Goal: Information Seeking & Learning: Learn about a topic

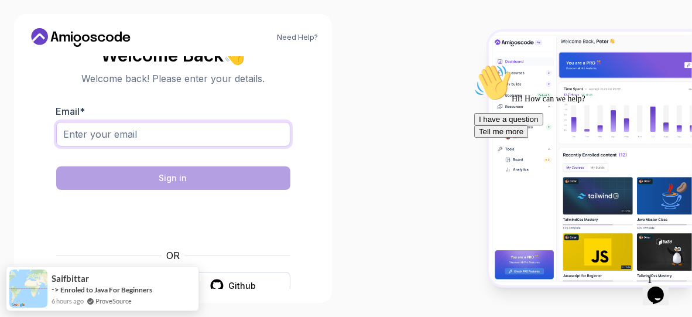
click at [203, 138] on input "Email *" at bounding box center [173, 134] width 234 height 25
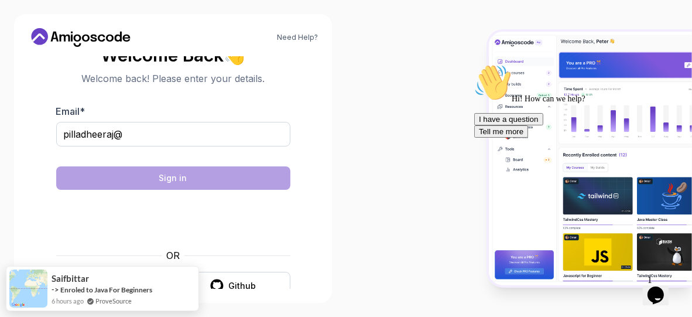
click at [131, 149] on div at bounding box center [173, 154] width 234 height 11
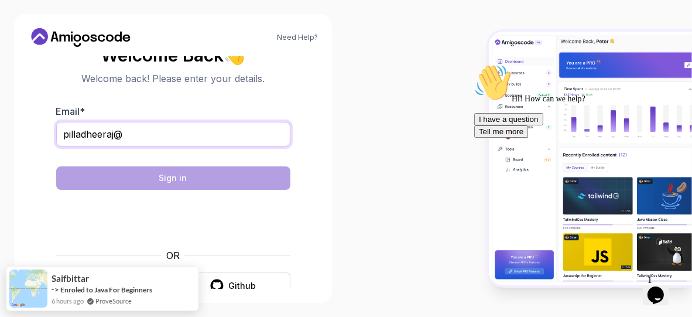
click at [137, 144] on input "pilladheeraj@" at bounding box center [173, 134] width 234 height 25
type input "pilladheeraj@gmail.com"
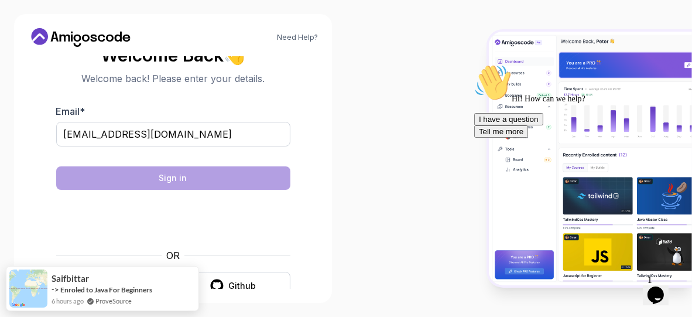
click at [210, 157] on div at bounding box center [173, 154] width 234 height 11
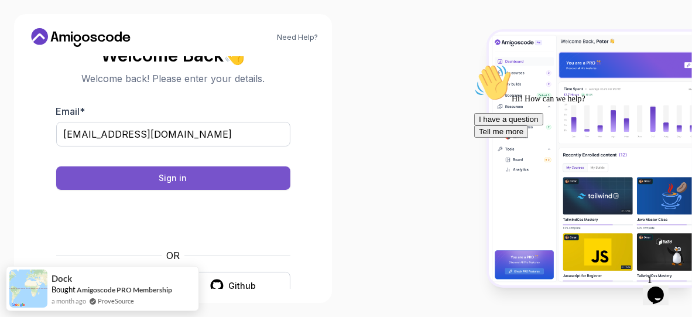
click at [181, 188] on button "Sign in" at bounding box center [173, 177] width 234 height 23
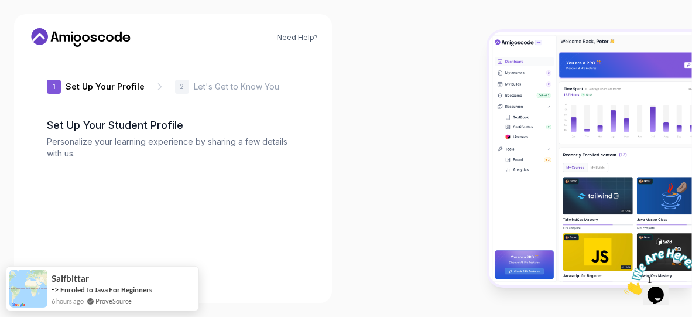
type input "boldbeard8d57"
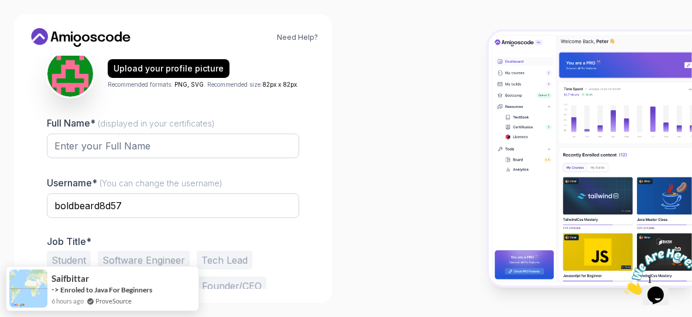
scroll to position [208, 0]
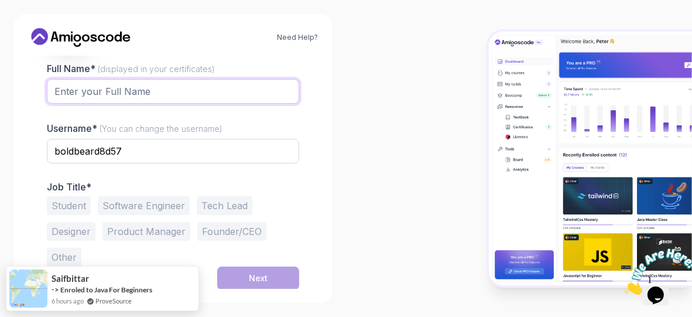
click at [119, 98] on input "Full Name* (displayed in your certificates)" at bounding box center [173, 91] width 252 height 25
type input "Dheeraj"
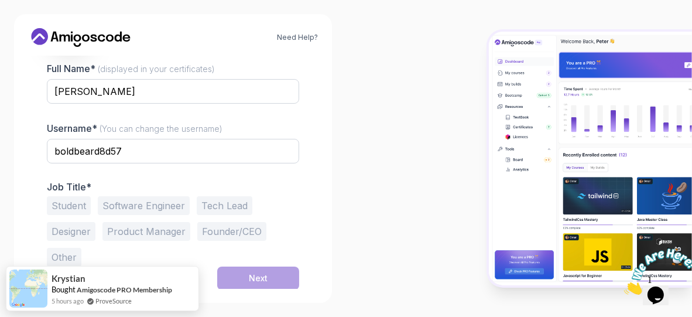
click at [147, 210] on button "Software Engineer" at bounding box center [144, 205] width 92 height 19
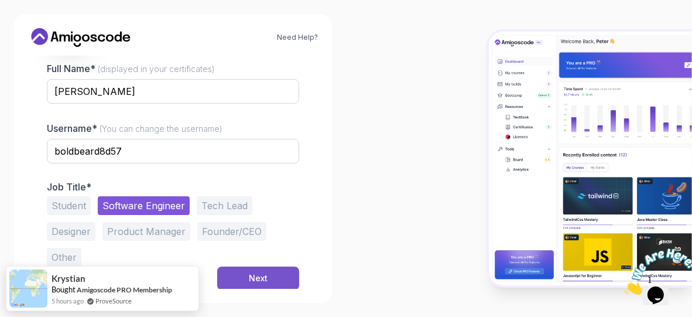
click at [280, 271] on button "Next" at bounding box center [258, 277] width 82 height 23
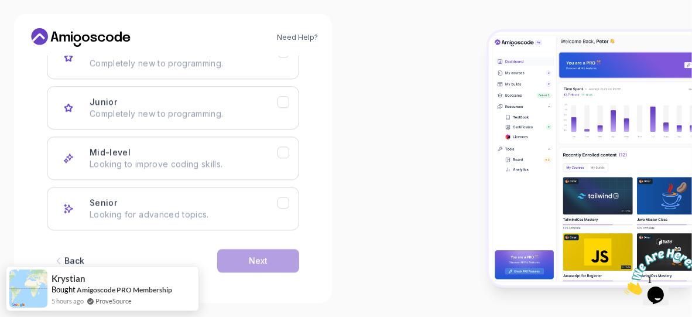
scroll to position [206, 0]
click at [78, 259] on div "Back" at bounding box center [74, 261] width 20 height 12
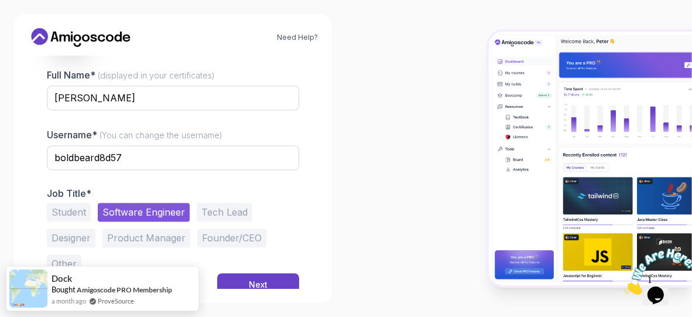
click at [78, 259] on button "Other" at bounding box center [64, 263] width 35 height 19
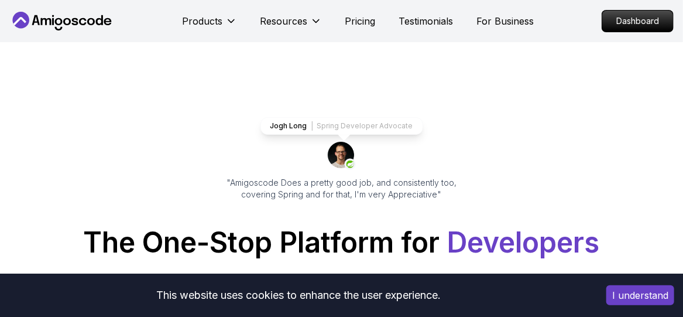
click at [618, 15] on p "Dashboard" at bounding box center [637, 21] width 71 height 21
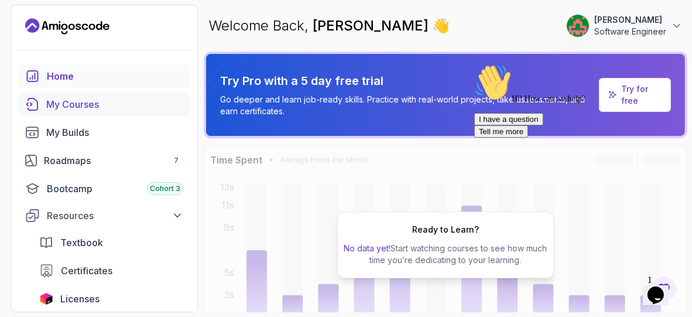
click at [120, 101] on div "My Courses" at bounding box center [114, 104] width 137 height 14
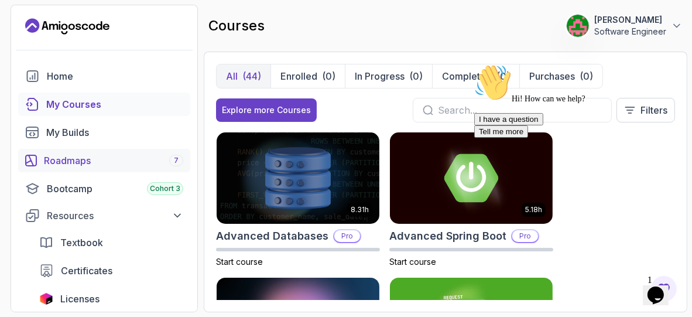
click at [116, 152] on link "Roadmaps 7" at bounding box center [104, 160] width 172 height 23
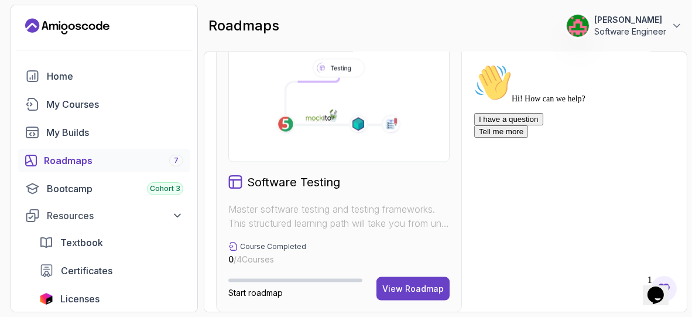
scroll to position [1803, 0]
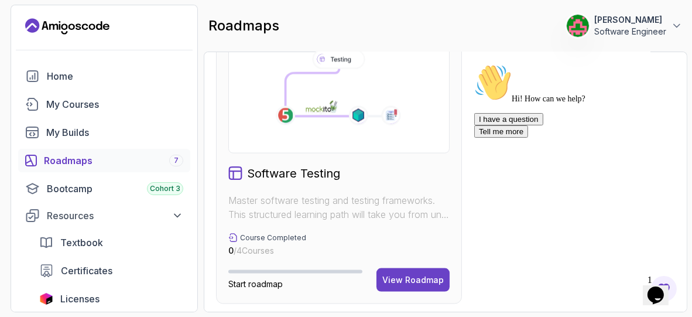
click at [384, 106] on icon at bounding box center [391, 116] width 20 height 20
click at [407, 276] on div "View Roadmap" at bounding box center [412, 280] width 61 height 12
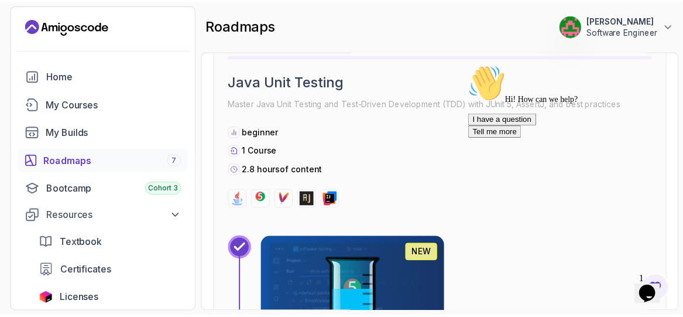
scroll to position [382, 0]
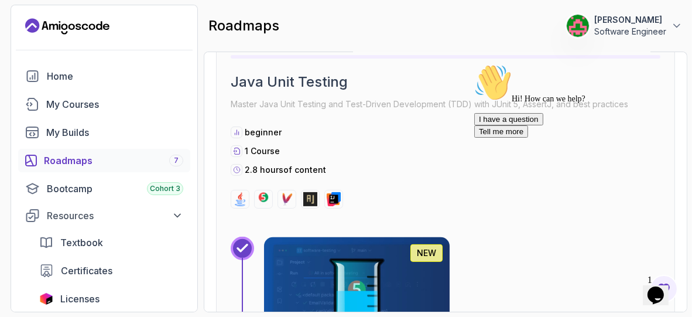
click at [311, 262] on img at bounding box center [356, 289] width 195 height 109
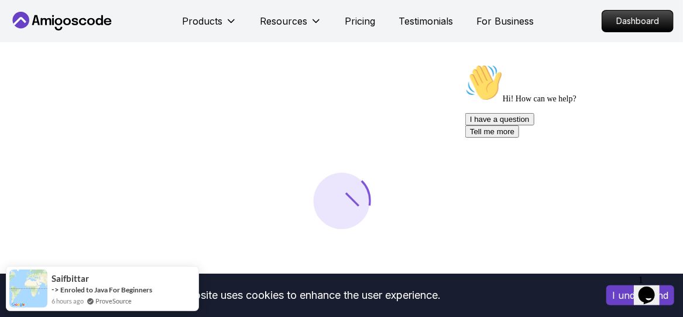
click at [465, 63] on icon "Chat attention grabber" at bounding box center [465, 63] width 0 height 0
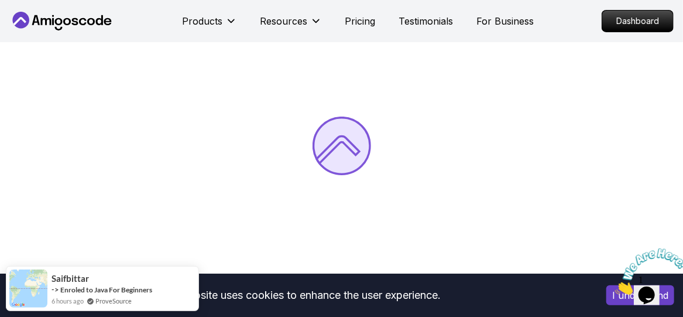
scroll to position [56, 0]
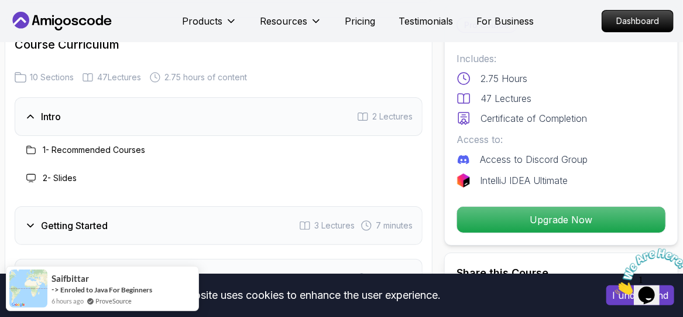
scroll to position [1730, 0]
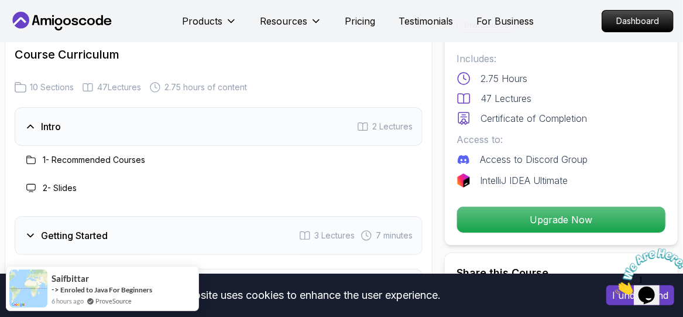
click at [83, 153] on div "1 - Recommended Courses" at bounding box center [84, 160] width 121 height 14
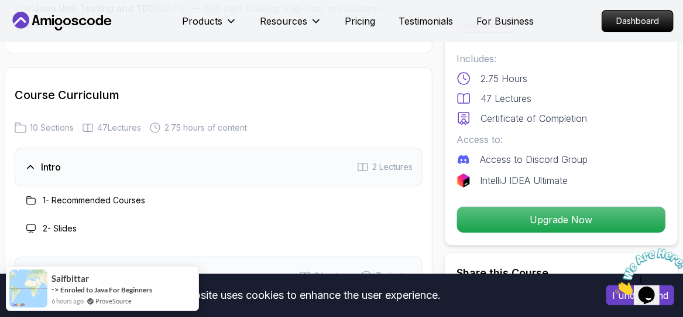
click at [98, 186] on div "1 - Recommended Courses" at bounding box center [219, 200] width 408 height 28
click at [35, 22] on icon at bounding box center [36, 20] width 8 height 10
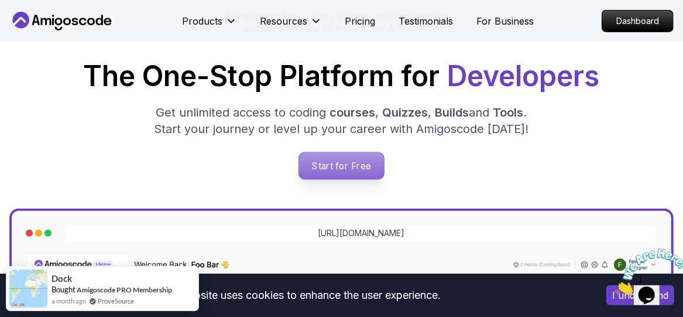
scroll to position [176, 0]
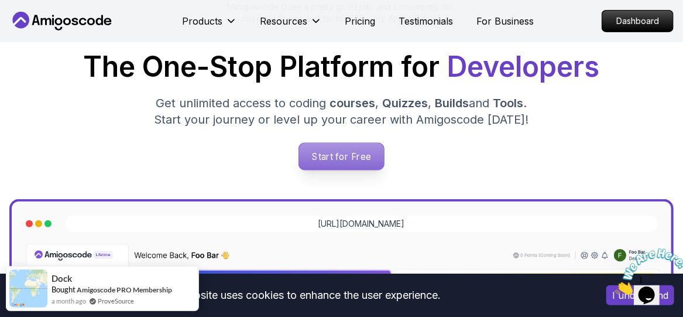
click at [356, 155] on p "Start for Free" at bounding box center [341, 156] width 85 height 27
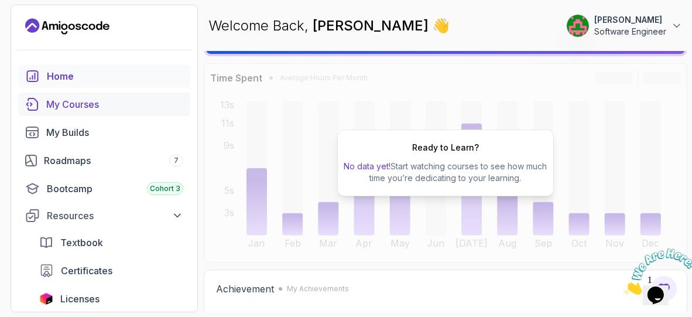
scroll to position [84, 0]
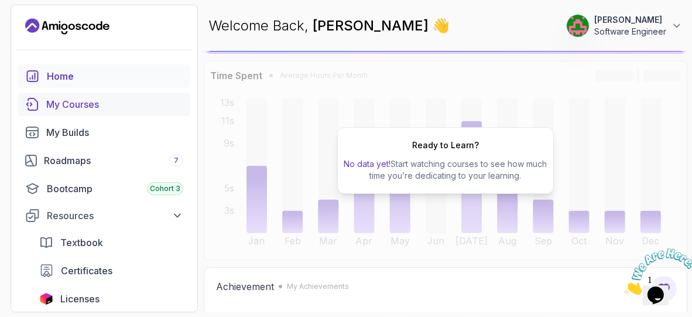
click at [109, 102] on div "My Courses" at bounding box center [114, 104] width 137 height 14
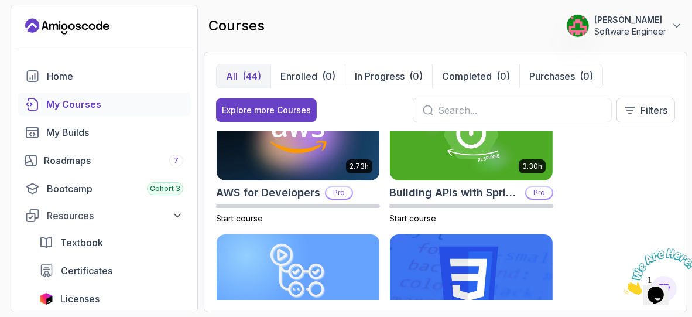
scroll to position [188, 0]
click at [637, 113] on button "Filters" at bounding box center [645, 110] width 59 height 25
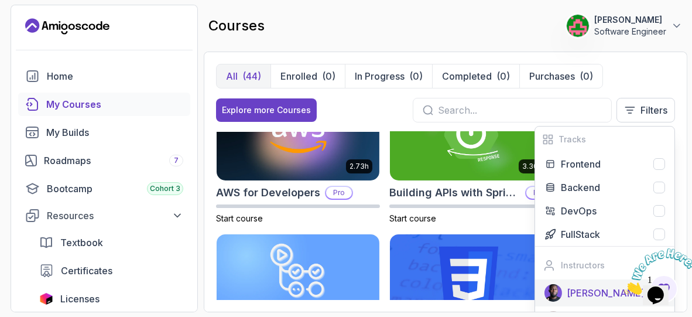
scroll to position [54, 0]
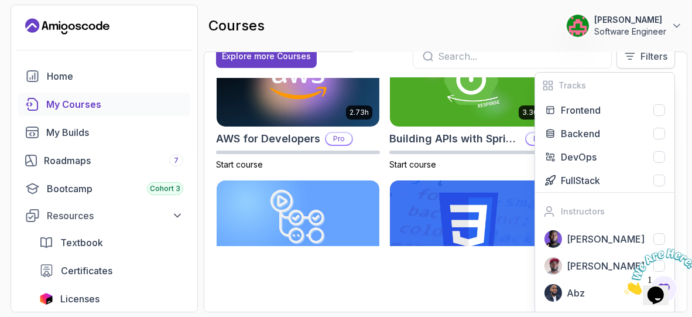
click at [652, 61] on p "Filters" at bounding box center [653, 56] width 27 height 14
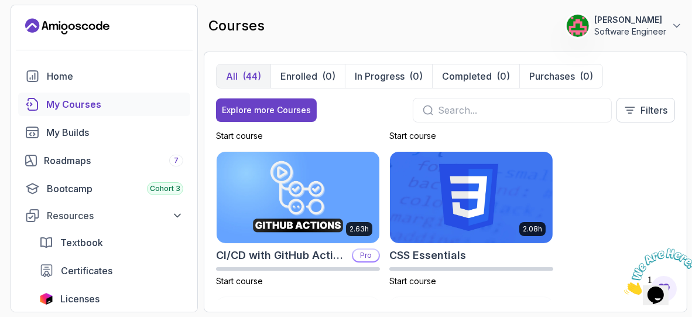
scroll to position [266, 0]
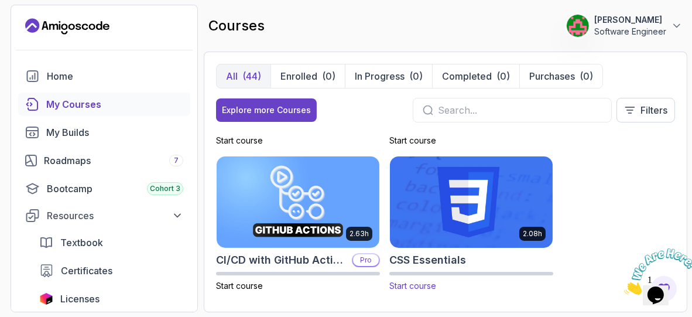
click at [448, 211] on img at bounding box center [471, 201] width 171 height 95
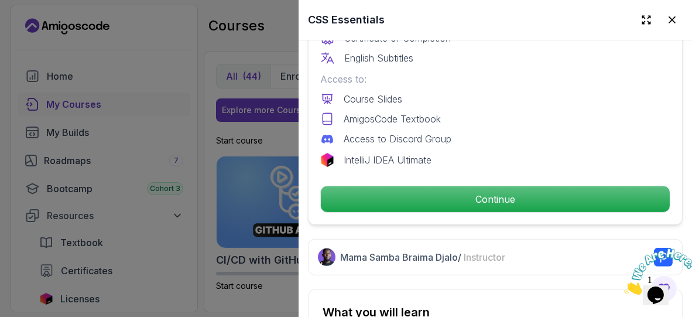
scroll to position [427, 0]
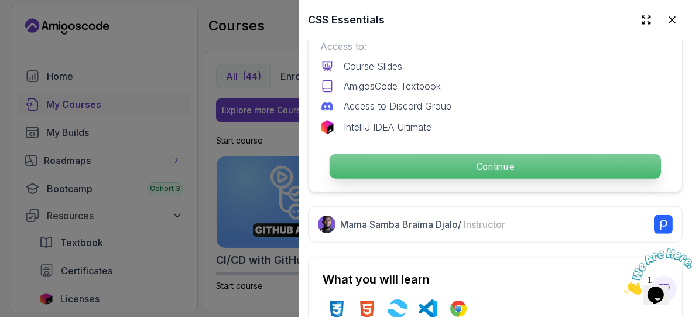
click at [520, 157] on p "Continue" at bounding box center [495, 166] width 331 height 25
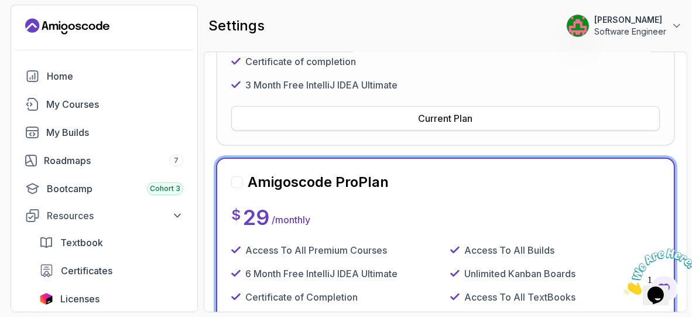
click at [453, 116] on div "Current Plan" at bounding box center [446, 118] width 54 height 14
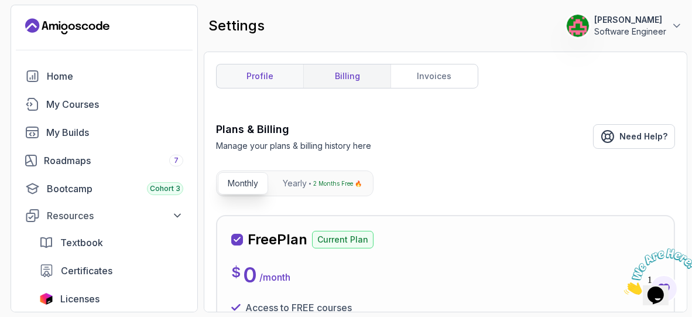
click at [281, 64] on link "profile" at bounding box center [260, 75] width 87 height 23
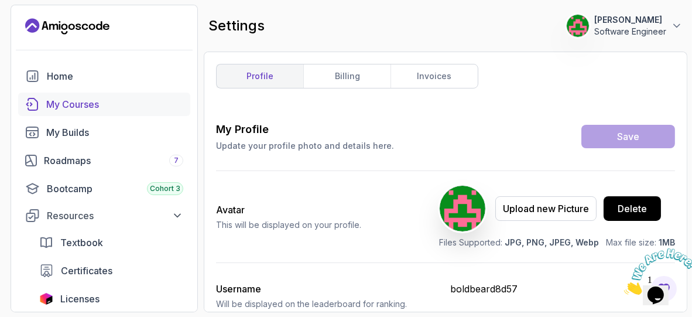
click at [72, 97] on div "My Courses" at bounding box center [114, 104] width 137 height 14
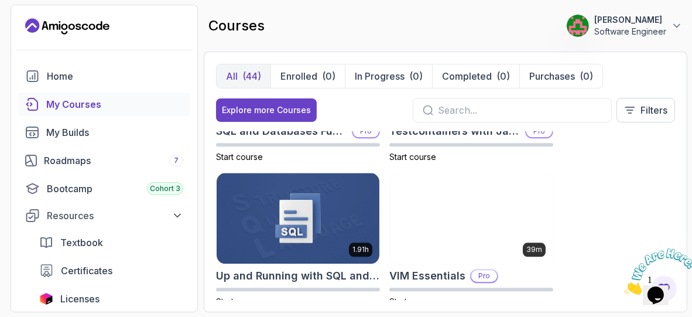
scroll to position [3022, 0]
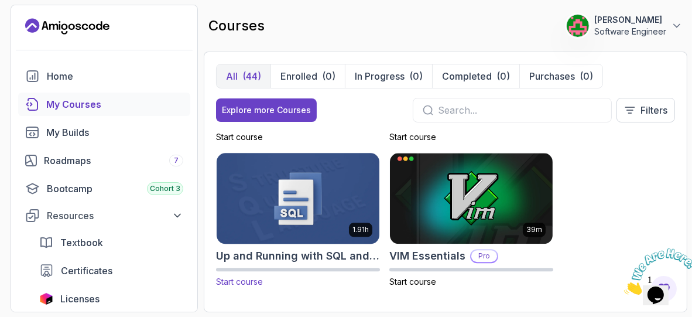
click at [300, 196] on img at bounding box center [297, 197] width 171 height 95
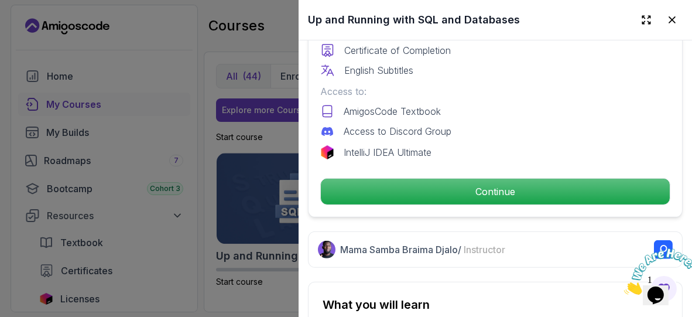
scroll to position [367, 0]
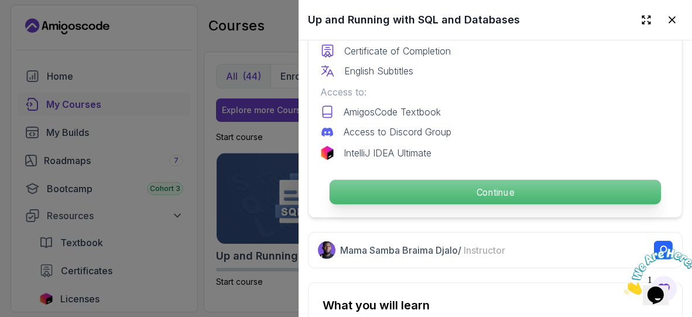
click at [495, 188] on p "Continue" at bounding box center [495, 192] width 331 height 25
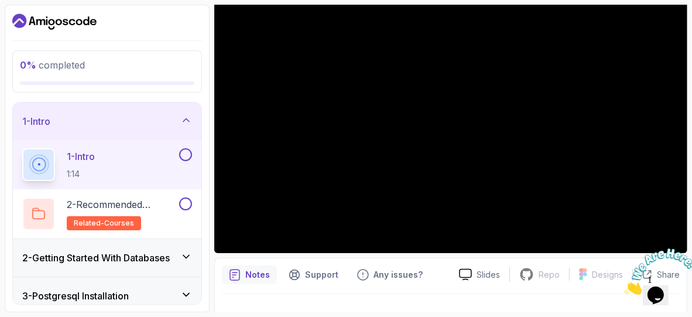
scroll to position [131, 0]
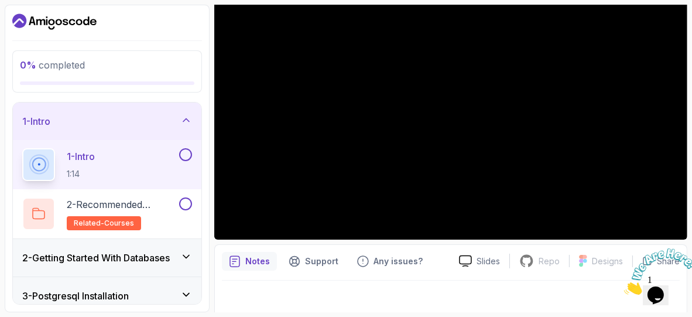
click at [126, 256] on h3 "2 - Getting Started With Databases" at bounding box center [96, 258] width 148 height 14
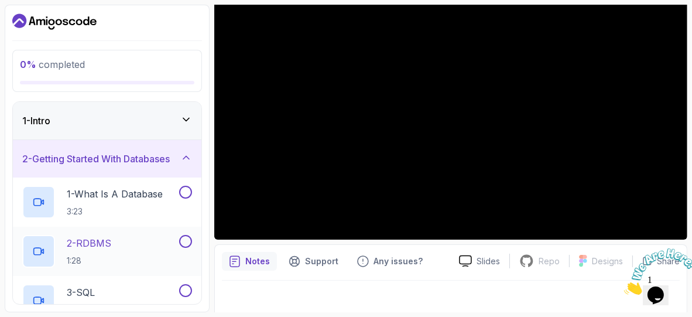
click at [145, 244] on div "2 - RDBMS 1:28" at bounding box center [99, 251] width 155 height 33
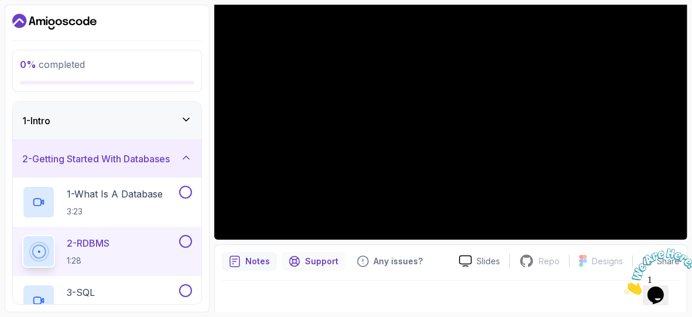
click at [313, 258] on p "Support" at bounding box center [321, 261] width 33 height 12
click at [332, 258] on p "Support" at bounding box center [321, 261] width 33 height 12
click at [373, 263] on p "Any issues?" at bounding box center [397, 261] width 49 height 12
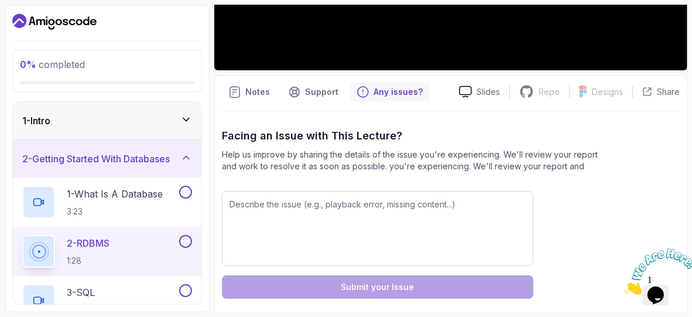
scroll to position [309, 0]
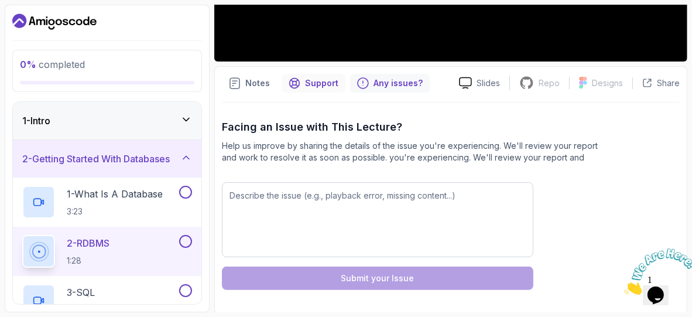
click at [311, 87] on p "Support" at bounding box center [321, 83] width 33 height 12
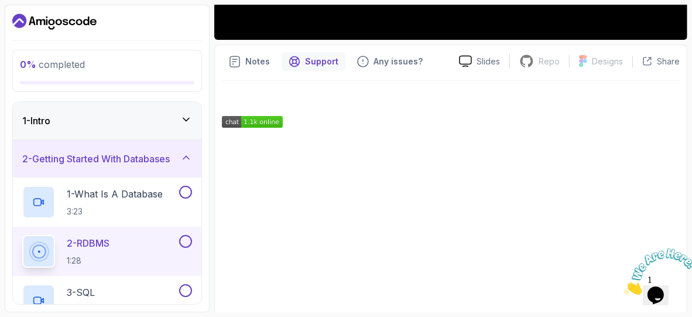
scroll to position [331, 0]
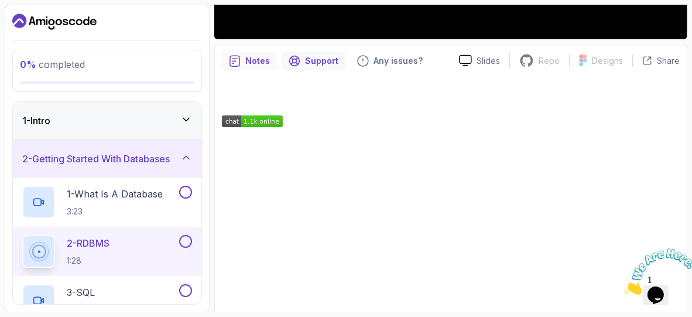
click at [241, 61] on div "Notes" at bounding box center [249, 61] width 55 height 19
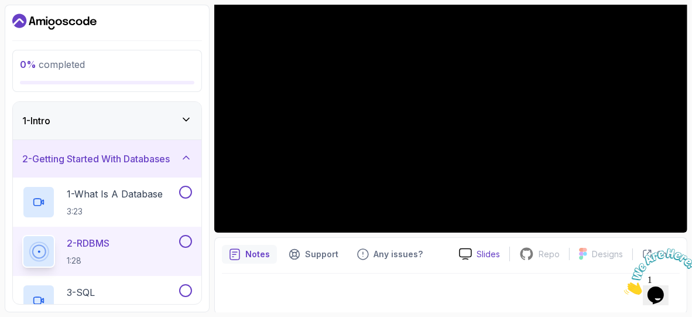
click at [475, 254] on div "Slides" at bounding box center [480, 254] width 60 height 12
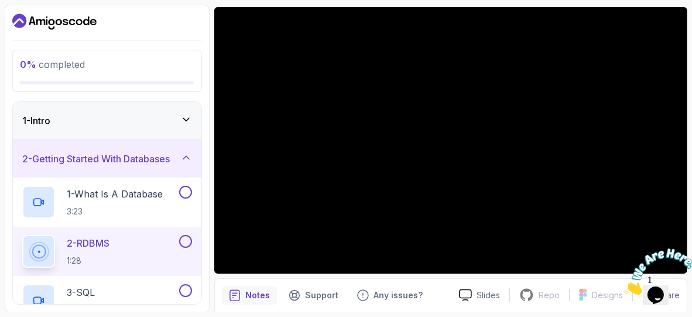
scroll to position [83, 0]
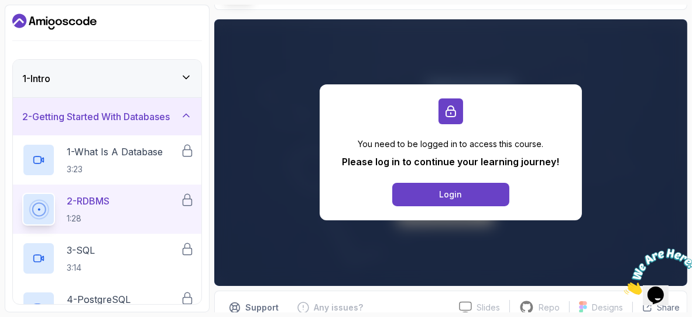
scroll to position [77, 0]
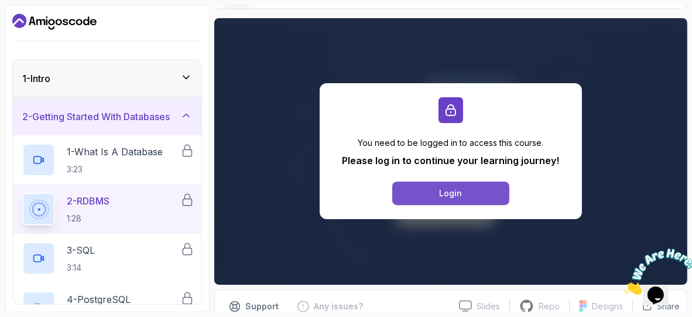
click at [479, 192] on button "Login" at bounding box center [450, 192] width 117 height 23
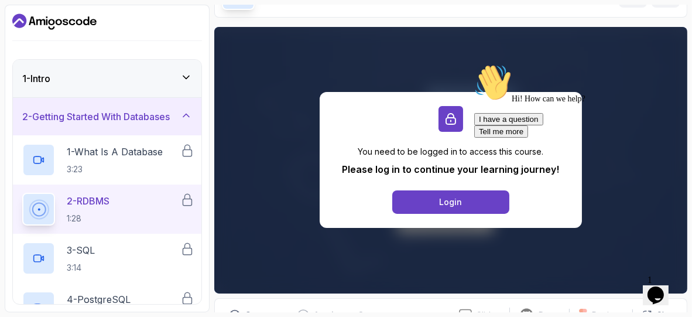
scroll to position [67, 0]
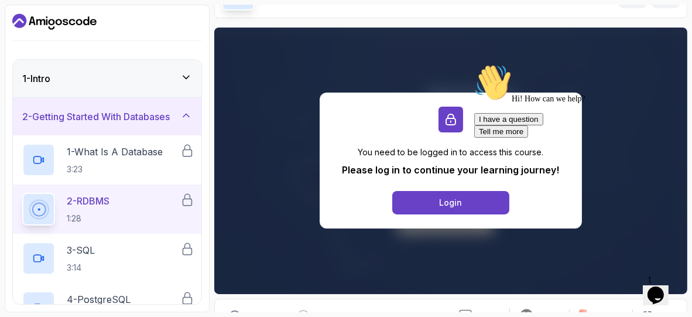
click at [474, 63] on icon "Chat attention grabber" at bounding box center [474, 63] width 0 height 0
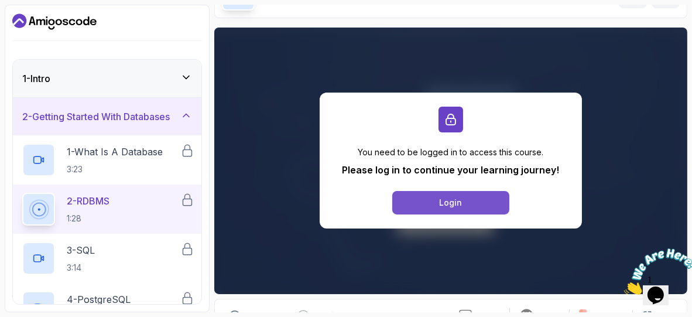
click at [436, 200] on button "Login" at bounding box center [450, 202] width 117 height 23
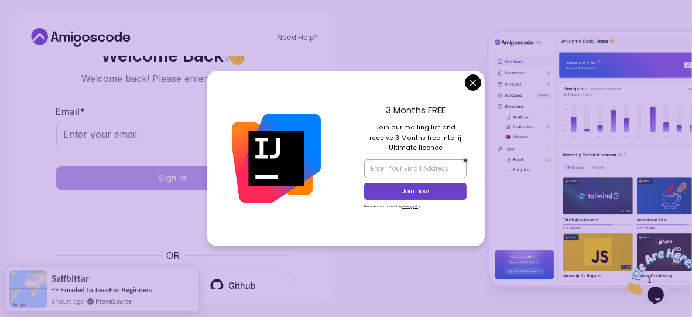
click at [470, 79] on body "Need Help? Welcome Back 👋 Welcome back! Please enter your details. Email * Sign…" at bounding box center [346, 158] width 692 height 317
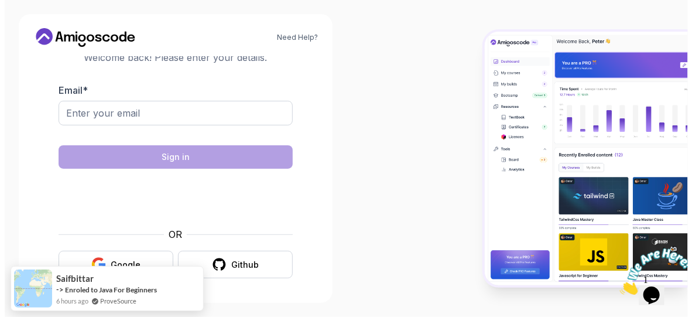
scroll to position [20, 0]
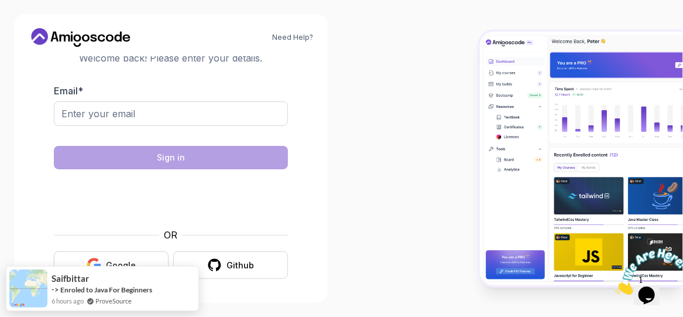
click at [128, 259] on div "Google" at bounding box center [121, 265] width 30 height 12
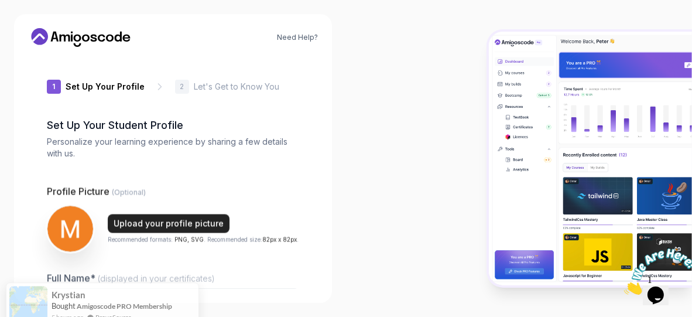
type input "briskmustang32967"
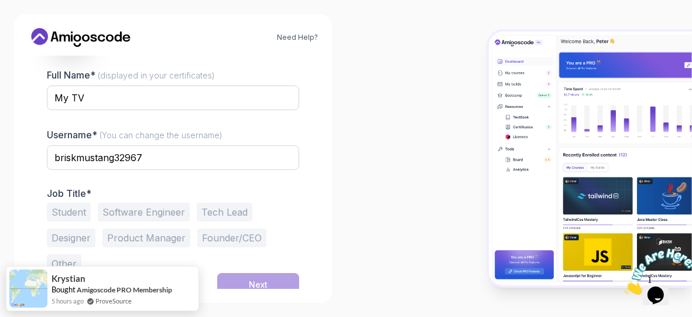
scroll to position [208, 0]
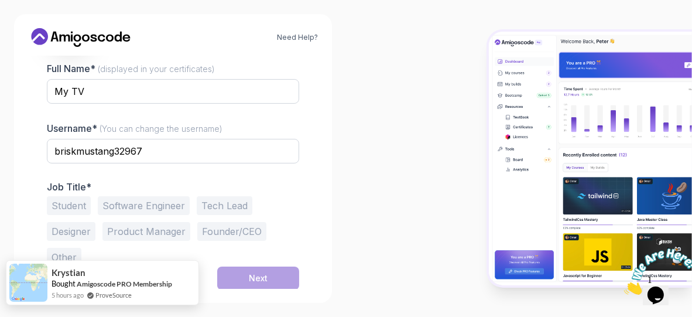
click at [187, 270] on div "krystian Bought Amigoscode PRO Membership 5 hours ago ProveSource" at bounding box center [102, 282] width 193 height 45
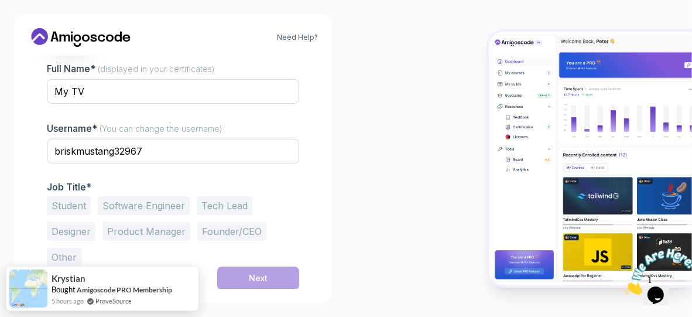
click at [213, 228] on button "Founder/CEO" at bounding box center [231, 231] width 69 height 19
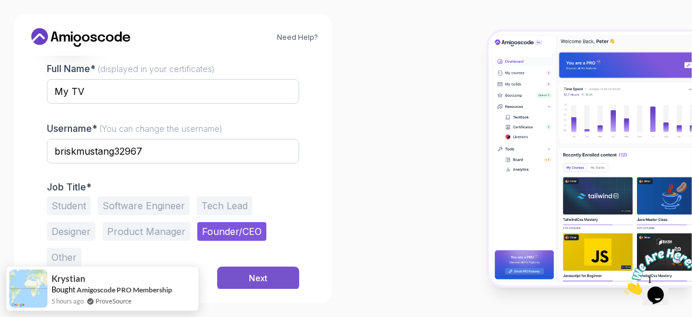
click at [266, 269] on button "Next" at bounding box center [258, 277] width 82 height 23
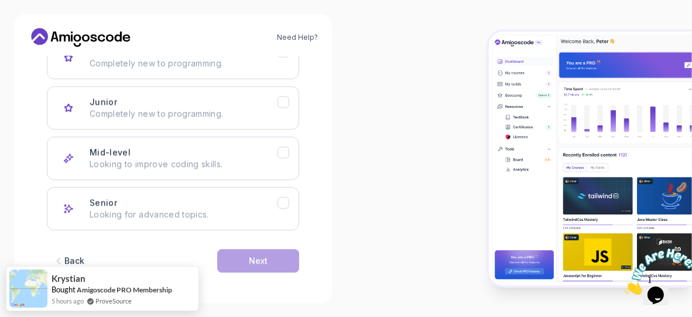
scroll to position [206, 0]
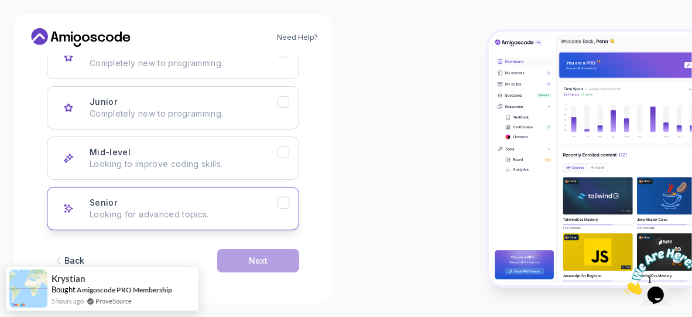
click at [254, 187] on button "Senior Looking for advanced topics." at bounding box center [173, 208] width 252 height 43
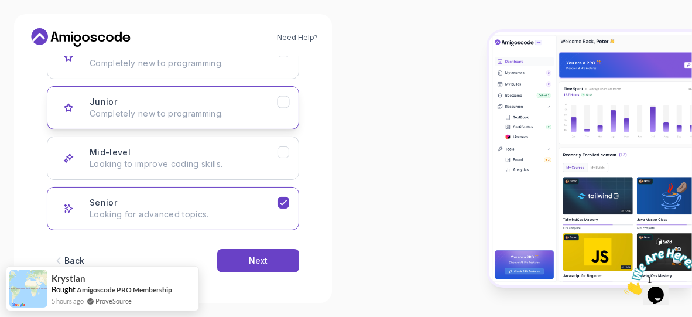
click at [274, 112] on p "Completely new to programming." at bounding box center [184, 114] width 188 height 12
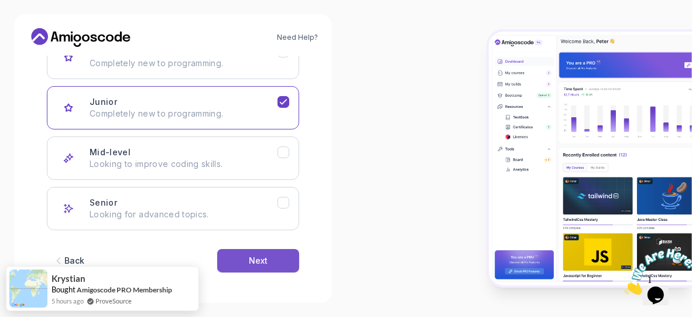
click at [277, 249] on button "Next" at bounding box center [258, 260] width 82 height 23
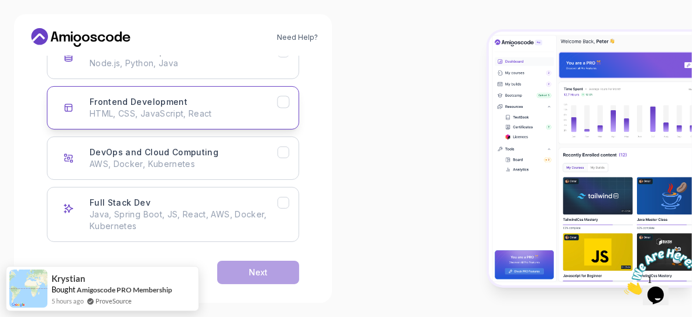
click at [292, 101] on button "Frontend Development HTML, CSS, JavaScript, React" at bounding box center [173, 107] width 252 height 43
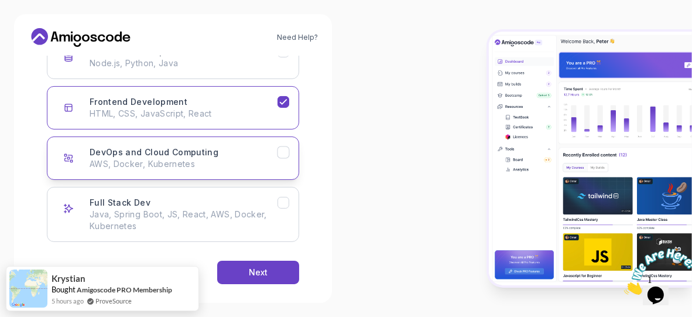
click at [282, 152] on icon "DevOps and Cloud Computing" at bounding box center [283, 152] width 6 height 5
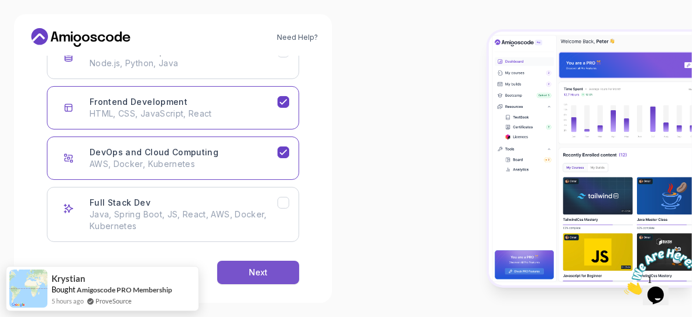
click at [266, 272] on div "Next" at bounding box center [258, 272] width 19 height 12
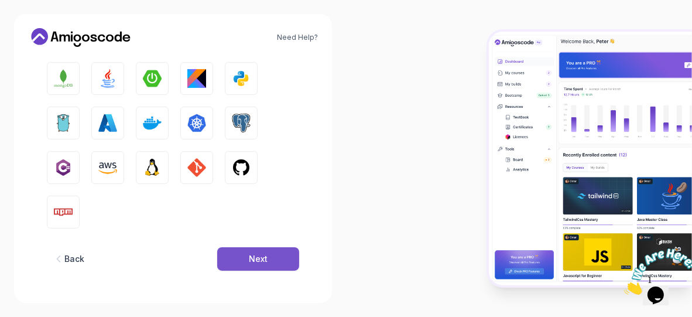
click at [270, 269] on button "Next" at bounding box center [258, 258] width 82 height 23
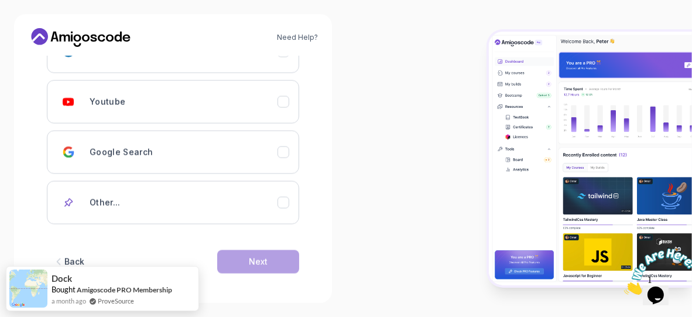
scroll to position [213, 0]
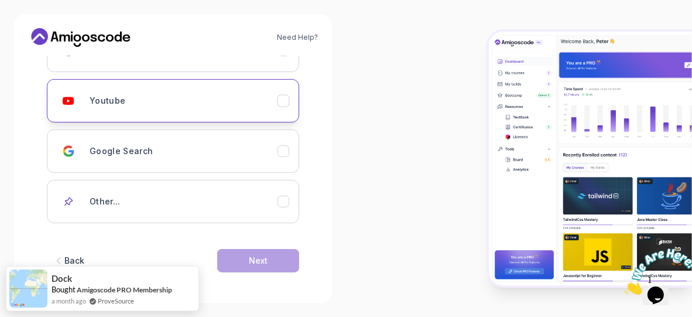
click at [281, 112] on button "Youtube" at bounding box center [173, 100] width 252 height 43
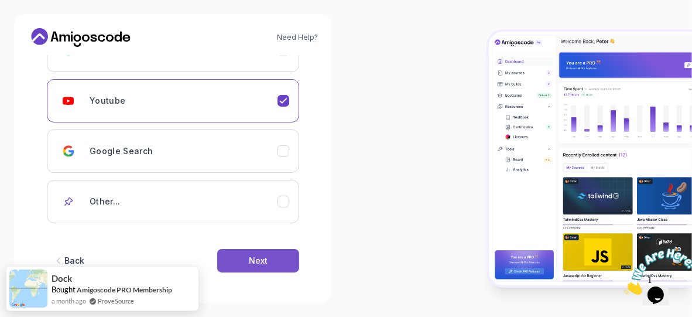
click at [269, 257] on button "Next" at bounding box center [258, 260] width 82 height 23
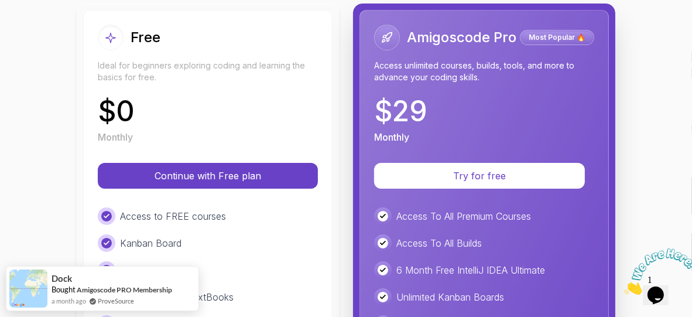
scroll to position [141, 0]
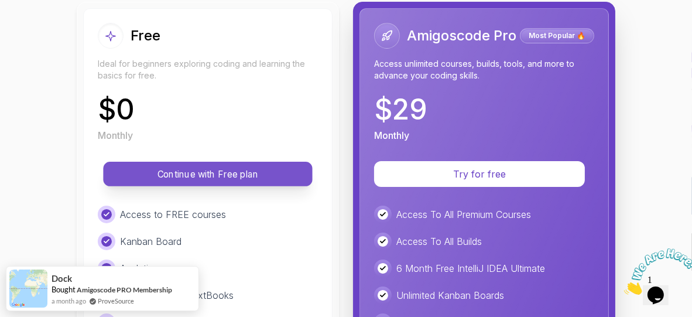
click at [229, 177] on p "Continue with Free plan" at bounding box center [207, 173] width 183 height 13
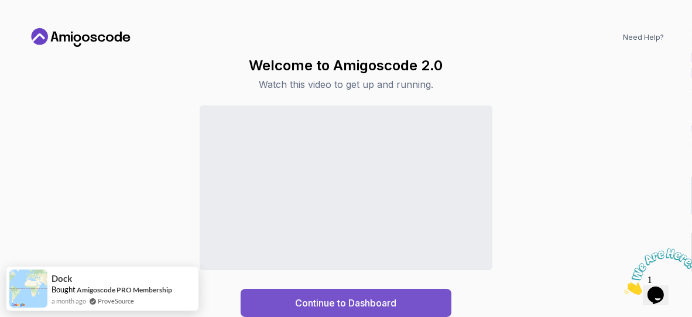
click at [348, 294] on button "Continue to Dashboard" at bounding box center [346, 303] width 211 height 28
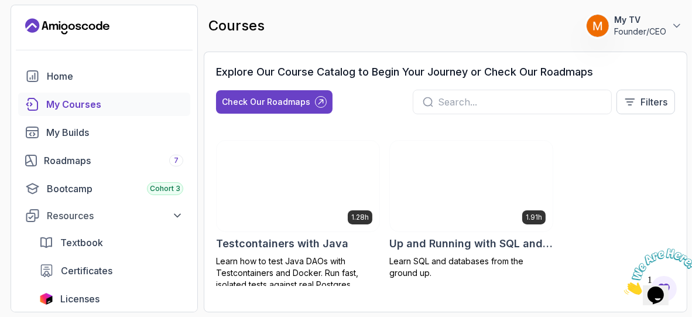
scroll to position [3430, 0]
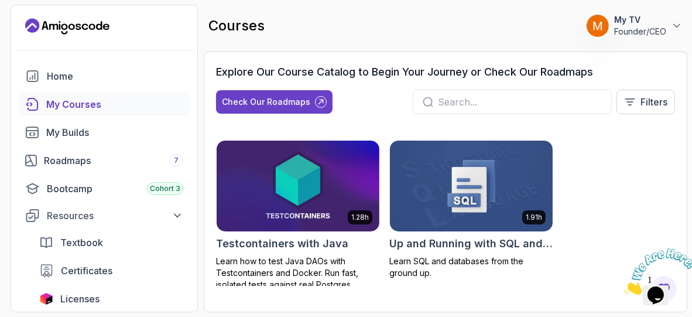
click at [476, 216] on img at bounding box center [471, 185] width 171 height 95
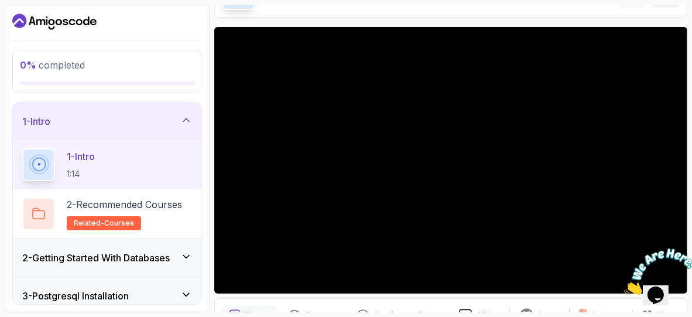
scroll to position [77, 0]
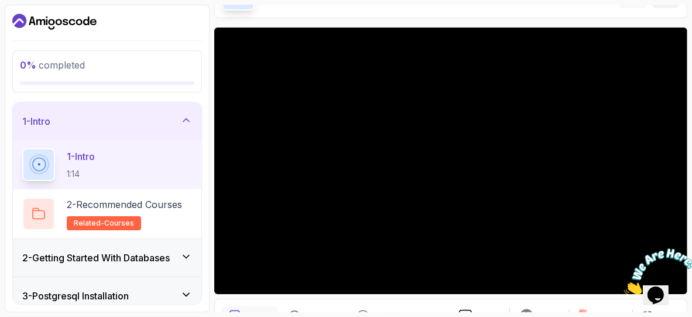
drag, startPoint x: 623, startPoint y: 16, endPoint x: 611, endPoint y: 8, distance: 14.8
drag, startPoint x: 668, startPoint y: 281, endPoint x: 645, endPoint y: 255, distance: 35.2
click at [668, 281] on img at bounding box center [659, 271] width 73 height 46
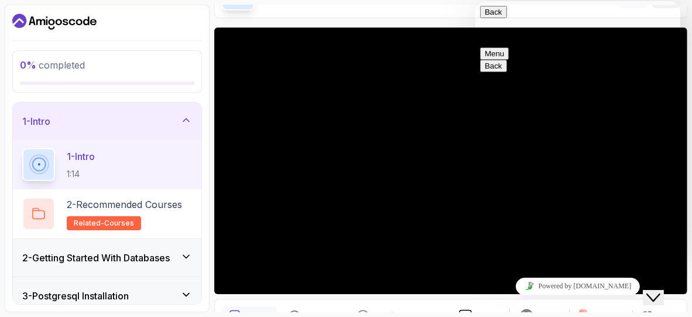
click at [659, 290] on icon "Close Chat This icon closes the chat window." at bounding box center [653, 297] width 14 height 14
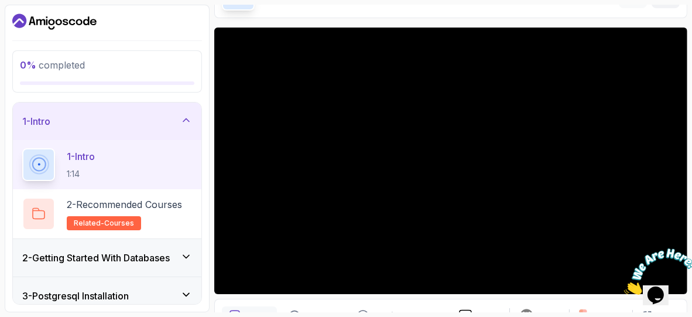
click at [596, 1] on section "0 % completed 1 - Intro 1 - Intro 1:14 2 - Recommended Courses related-courses …" at bounding box center [346, 158] width 692 height 317
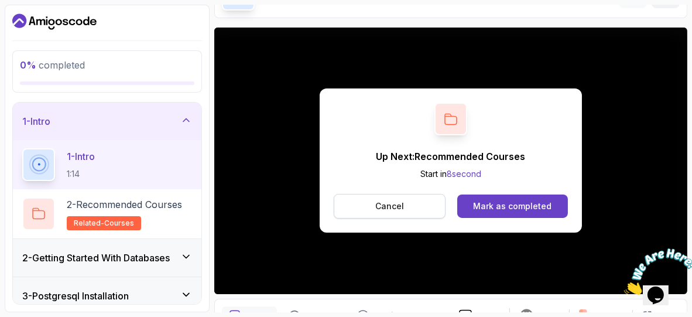
click at [434, 197] on button "Cancel" at bounding box center [390, 206] width 112 height 25
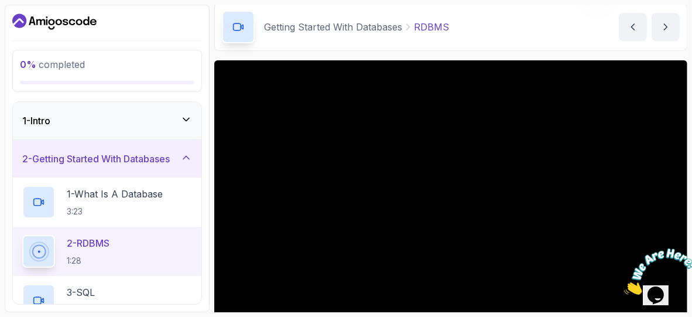
scroll to position [44, 0]
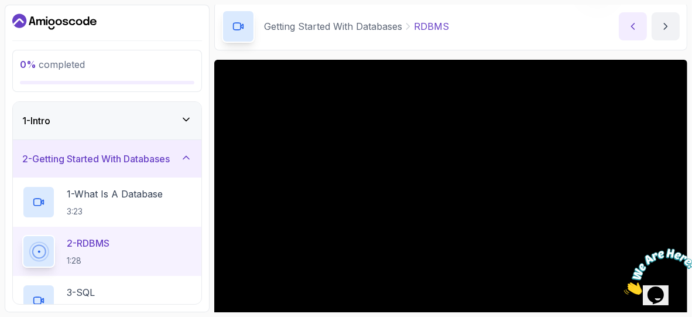
click at [641, 39] on button "previous content" at bounding box center [633, 26] width 28 height 28
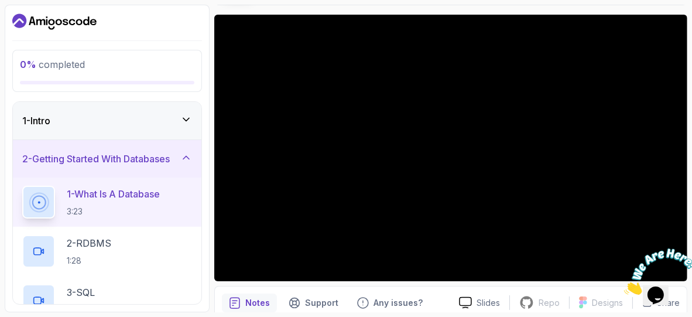
scroll to position [80, 0]
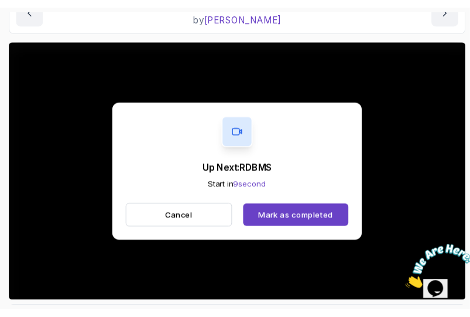
scroll to position [217, 0]
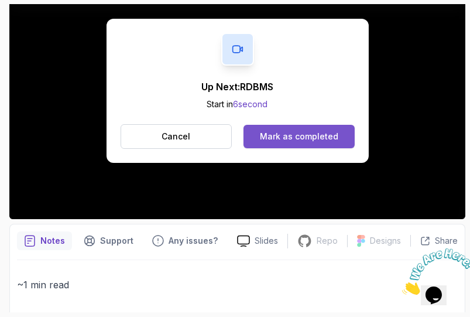
click at [287, 137] on div "Mark as completed" at bounding box center [299, 137] width 78 height 12
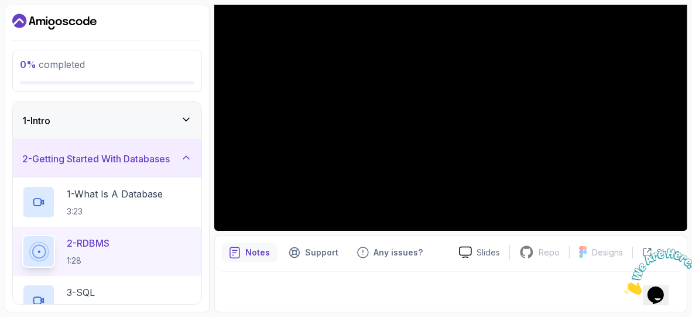
scroll to position [138, 0]
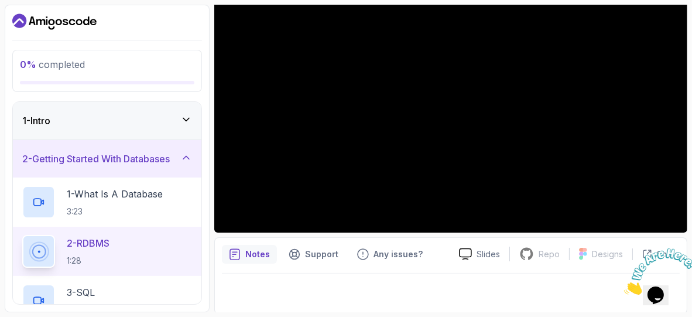
click at [87, 18] on icon "Dashboard" at bounding box center [54, 21] width 84 height 19
